Goal: Information Seeking & Learning: Learn about a topic

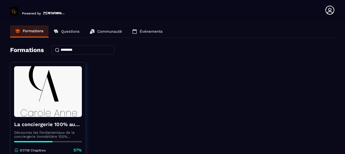
click at [94, 76] on div "La conciergerie 100% automatisée Découvrez les fondamentaux de la conciergerie …" at bounding box center [172, 125] width 325 height 126
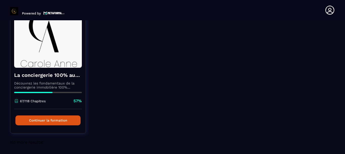
scroll to position [49, 0]
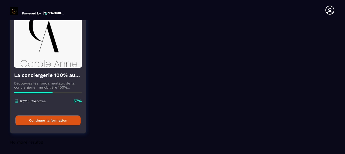
click at [60, 119] on button "Continuer la formation" at bounding box center [47, 120] width 65 height 10
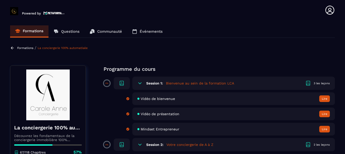
click at [81, 114] on img at bounding box center [48, 94] width 68 height 51
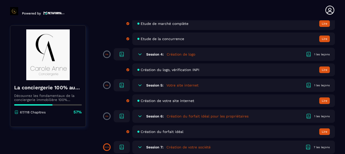
scroll to position [223, 0]
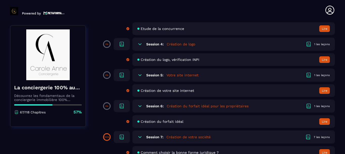
click at [338, 100] on section "Formations Questions Communauté Événements Formations / La conciergerie 100% au…" at bounding box center [172, 87] width 345 height 135
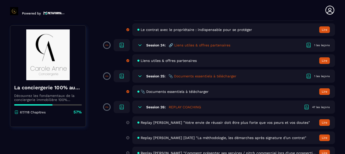
scroll to position [1447, 0]
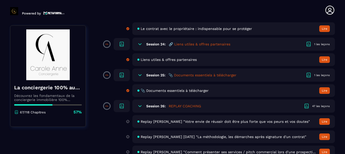
click at [174, 91] on span "📎 Documents essentiels à télécharger" at bounding box center [175, 90] width 68 height 4
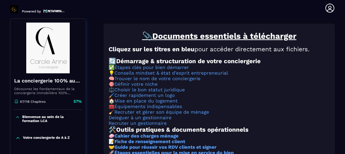
scroll to position [53, 0]
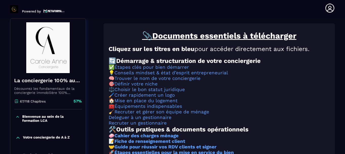
click at [298, 114] on h3 "🧹 Recruter et gérer son équipe de ménage" at bounding box center [220, 112] width 222 height 6
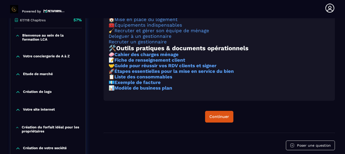
scroll to position [144, 0]
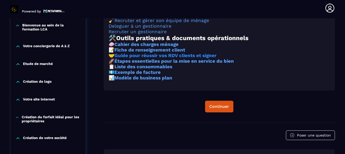
click at [201, 58] on strong "Guide pour réussir vos RDV clients et signer" at bounding box center [166, 56] width 102 height 6
click at [138, 80] on strong "Modèle de business plan" at bounding box center [144, 78] width 58 height 6
click at [157, 69] on strong "Liste des consommables" at bounding box center [144, 67] width 58 height 6
click at [274, 122] on div "📎 Documents essentiels à télécharger Cliquez sur les titres en bleu pour accéde…" at bounding box center [220, 27] width 232 height 190
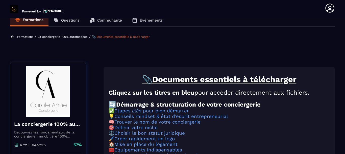
scroll to position [0, 0]
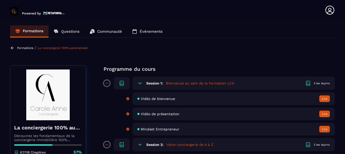
click at [332, 71] on p "Programme du cours" at bounding box center [220, 68] width 232 height 7
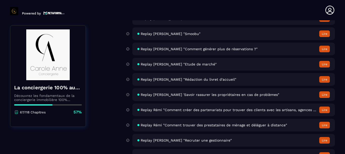
scroll to position [1800, 0]
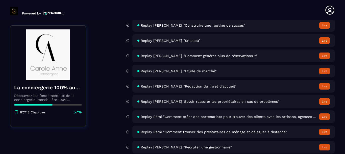
click at [256, 118] on span "Replay Rémi "Comment créer des partenariats pour trouver des clients avec les a…" at bounding box center [229, 116] width 176 height 4
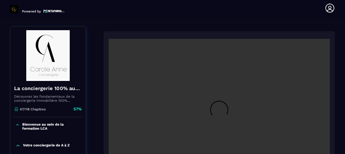
scroll to position [53, 0]
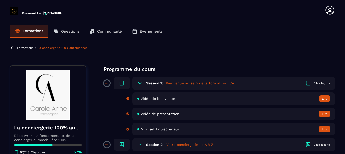
click at [338, 52] on section "Formations Questions Communauté Événements Formations / La conciergerie 100% au…" at bounding box center [172, 87] width 345 height 135
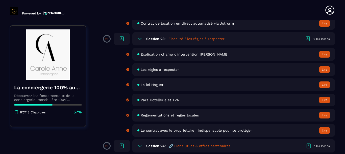
scroll to position [1345, 0]
click at [177, 130] on span "Le contrat avec le propriétaire : indispensable pour se protéger" at bounding box center [197, 130] width 112 height 4
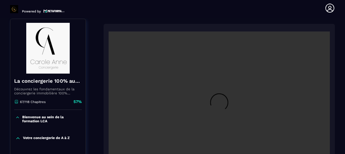
scroll to position [53, 0]
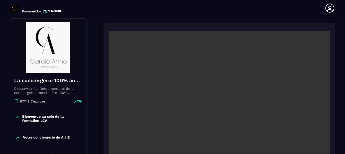
click at [337, 73] on section "Formations Questions Communauté Événements Formations / La conciergerie 100% au…" at bounding box center [172, 85] width 345 height 135
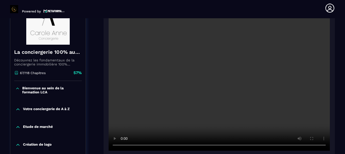
scroll to position [73, 0]
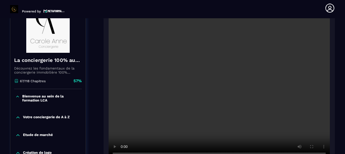
click at [340, 64] on section "Formations Questions Communauté Événements Formations / La conciergerie 100% au…" at bounding box center [172, 85] width 345 height 135
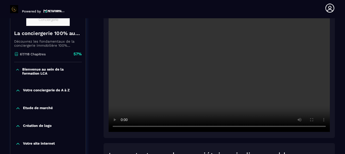
scroll to position [103, 0]
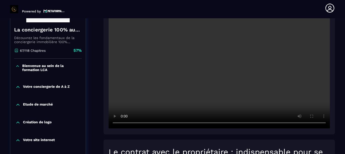
click at [338, 44] on section "Formations Questions Communauté Événements Formations / La conciergerie 100% au…" at bounding box center [172, 85] width 345 height 135
click at [341, 64] on section "Formations Questions Communauté Événements Formations / La conciergerie 100% au…" at bounding box center [172, 85] width 345 height 135
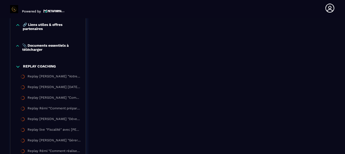
scroll to position [629, 0]
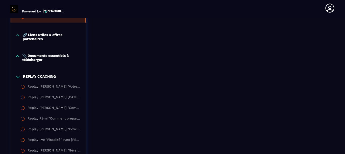
click at [16, 56] on icon at bounding box center [17, 55] width 4 height 5
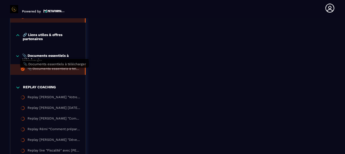
click at [57, 72] on div "📎 Documents essentiels à télécharger" at bounding box center [54, 70] width 52 height 6
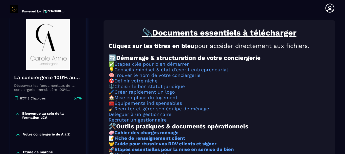
scroll to position [53, 0]
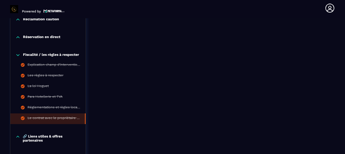
scroll to position [538, 0]
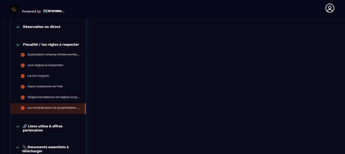
click at [65, 110] on div "Le contrat avec le propriétaire : indispensable pour se protéger" at bounding box center [54, 108] width 52 height 6
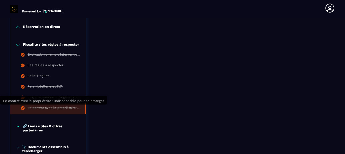
click at [71, 110] on div "Le contrat avec le propriétaire : indispensable pour se protéger" at bounding box center [54, 108] width 52 height 6
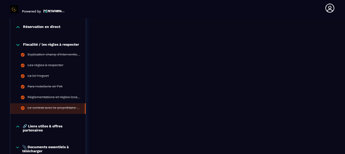
click at [201, 121] on div "Le contrat avec le propriétaire : indispensable pour se protéger • Pourquoi fai…" at bounding box center [220, 114] width 232 height 1162
click at [51, 106] on div "Le contrat avec le propriétaire : indispensable pour se protéger" at bounding box center [54, 108] width 52 height 6
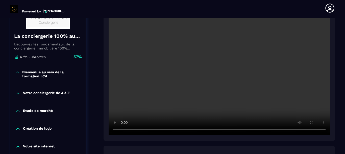
scroll to position [83, 0]
